Goal: Navigation & Orientation: Find specific page/section

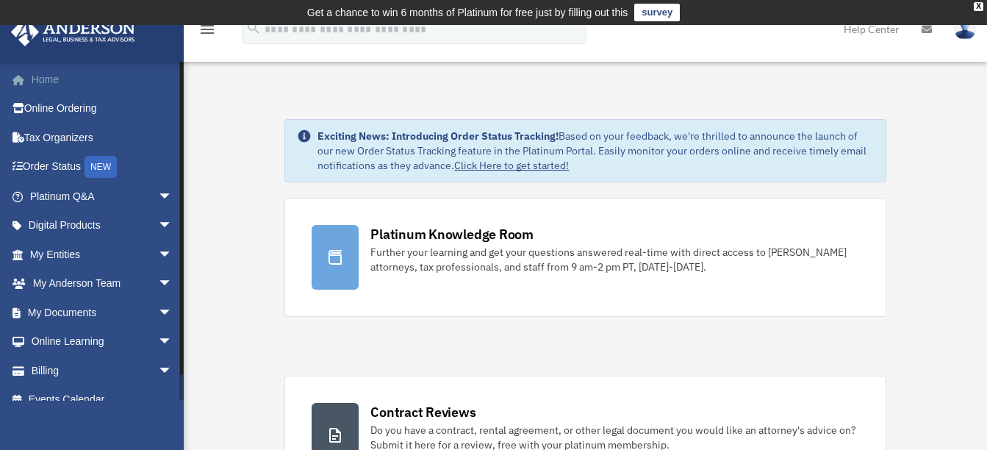
click at [40, 78] on link "Home" at bounding box center [102, 79] width 184 height 29
click at [51, 134] on link "Tax Organizers" at bounding box center [102, 137] width 184 height 29
click at [54, 251] on link "My Entities arrow_drop_down" at bounding box center [102, 254] width 184 height 29
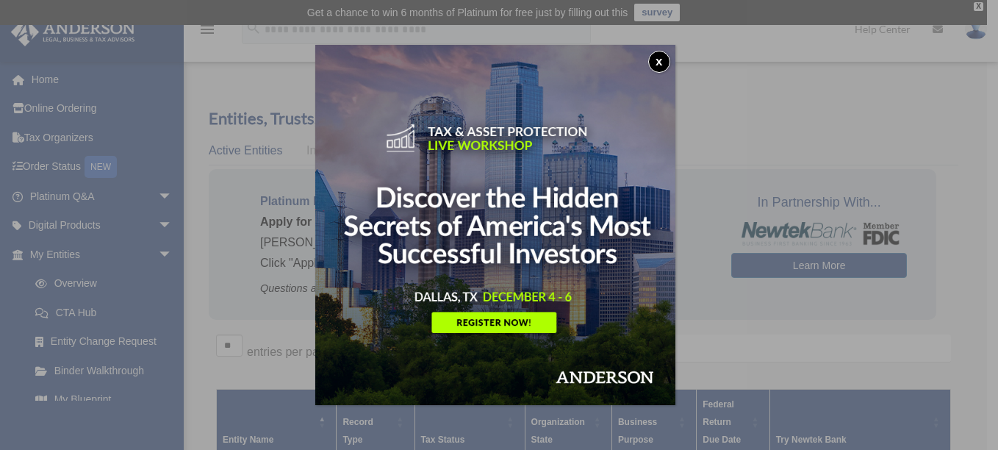
click at [663, 64] on button "x" at bounding box center [659, 62] width 22 height 22
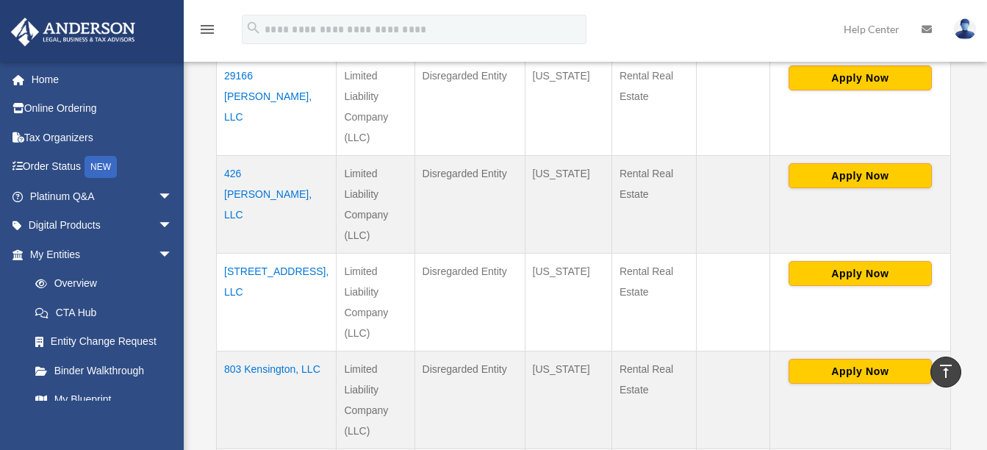
scroll to position [692, 0]
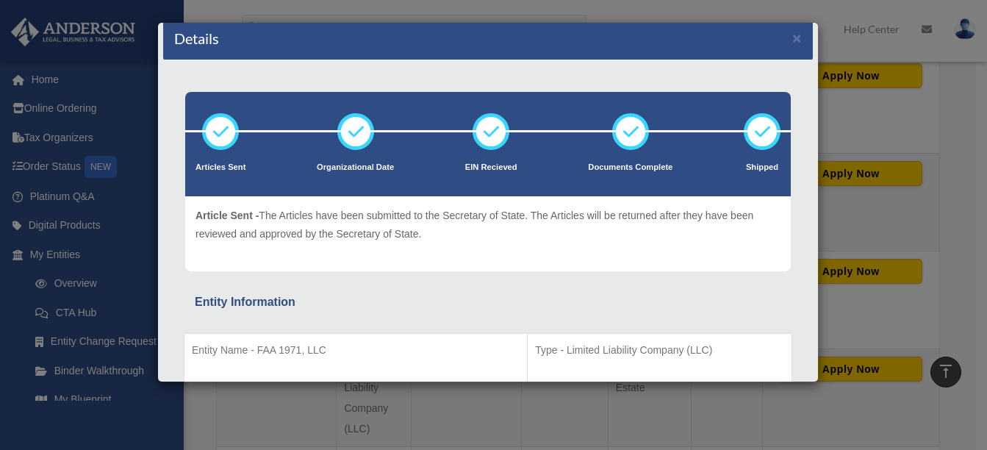
scroll to position [0, 0]
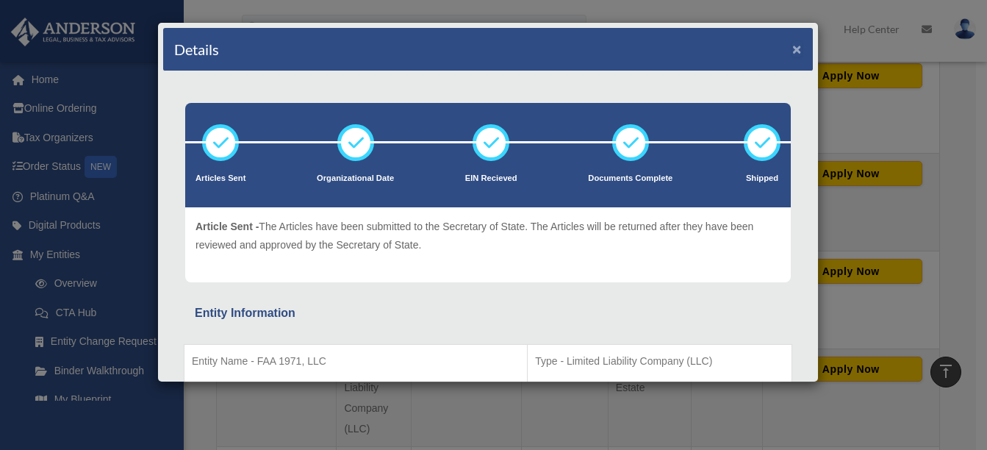
click at [792, 48] on button "×" at bounding box center [797, 48] width 10 height 15
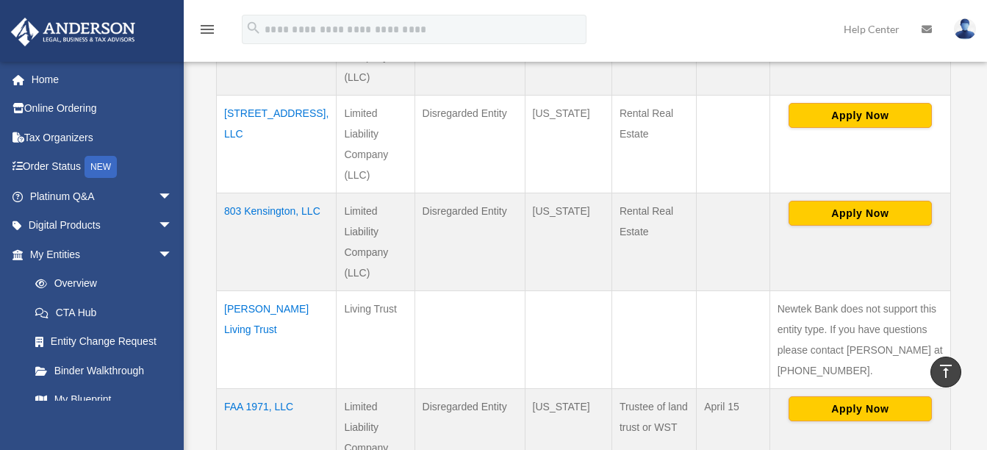
scroll to position [851, 0]
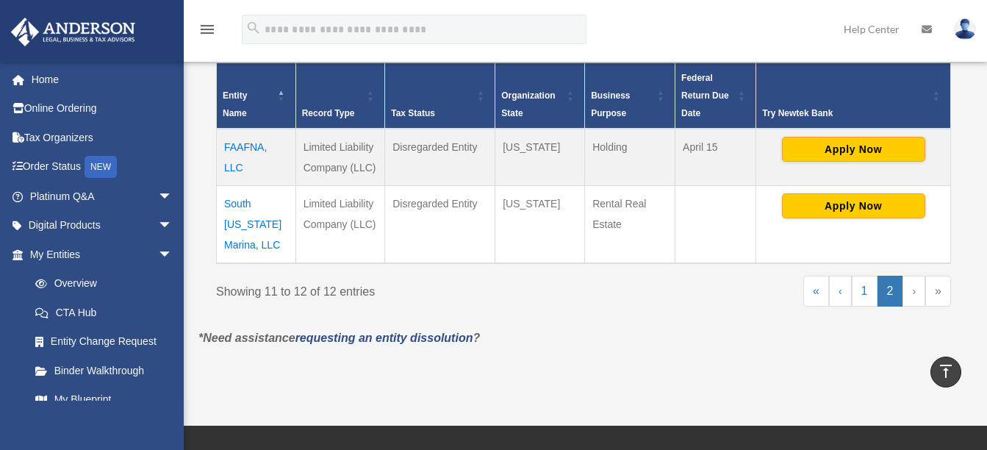
scroll to position [325, 0]
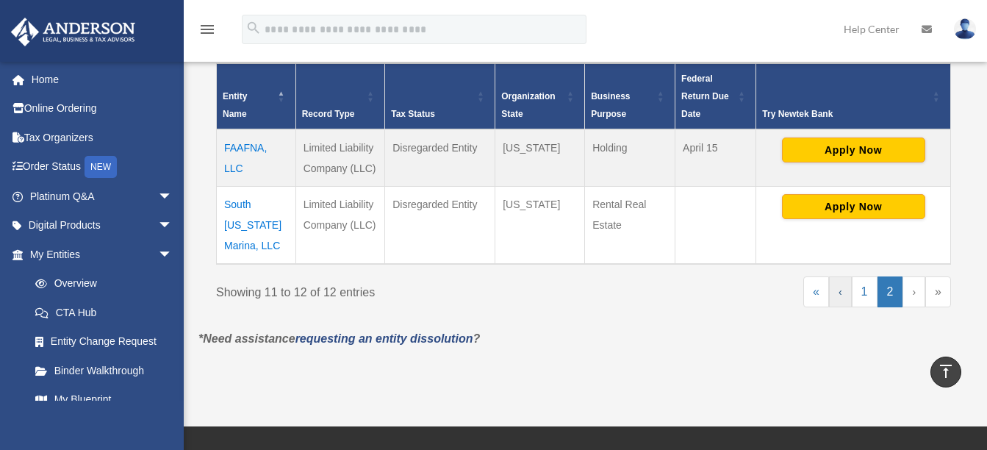
click at [840, 291] on link "‹" at bounding box center [840, 291] width 23 height 31
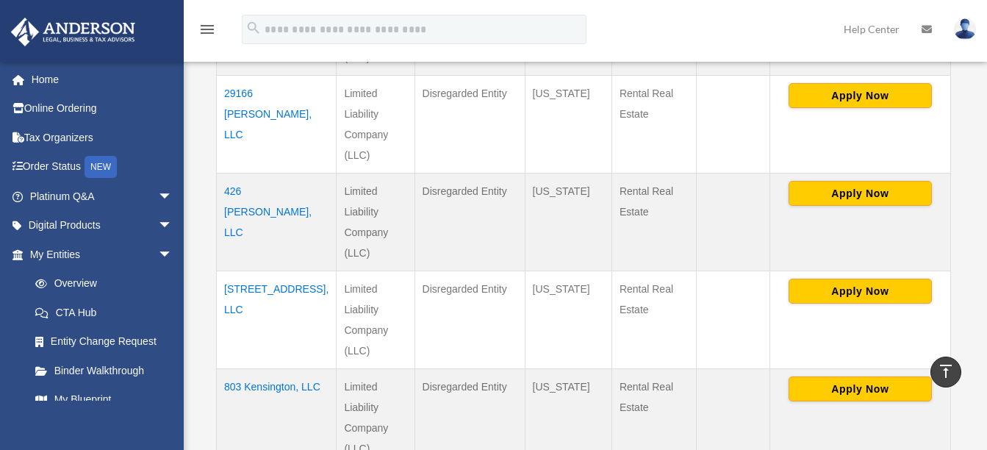
scroll to position [711, 0]
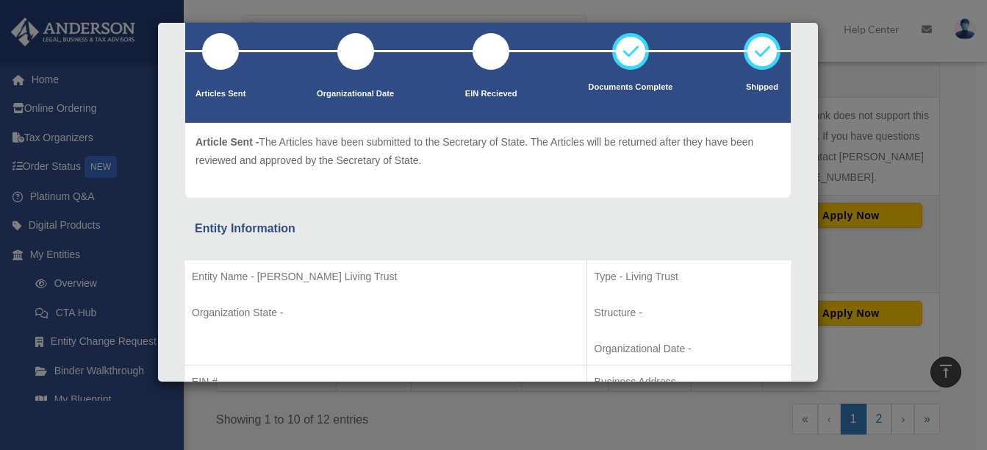
scroll to position [1104, 0]
